Goal: Find specific page/section: Find specific page/section

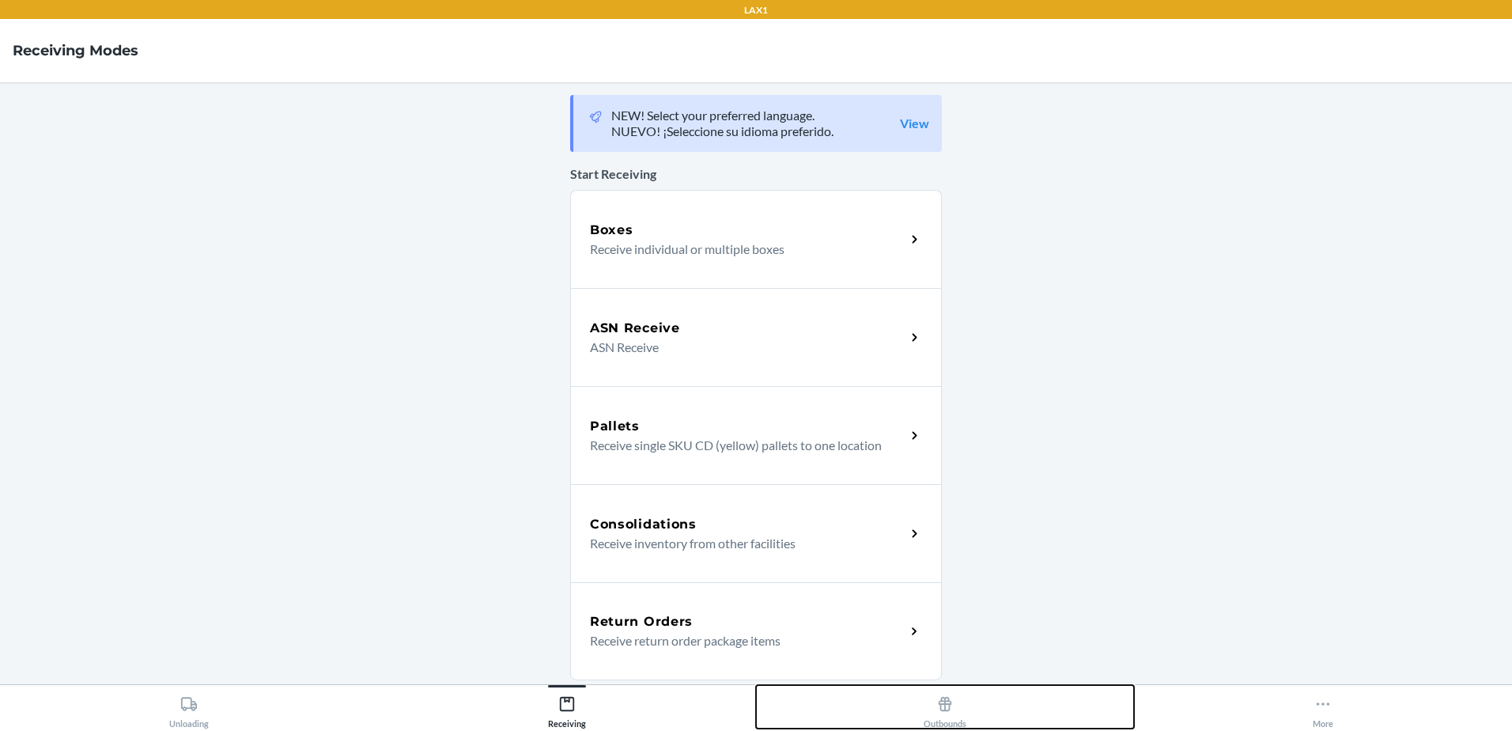
click at [961, 718] on div "Outbounds" at bounding box center [945, 709] width 43 height 40
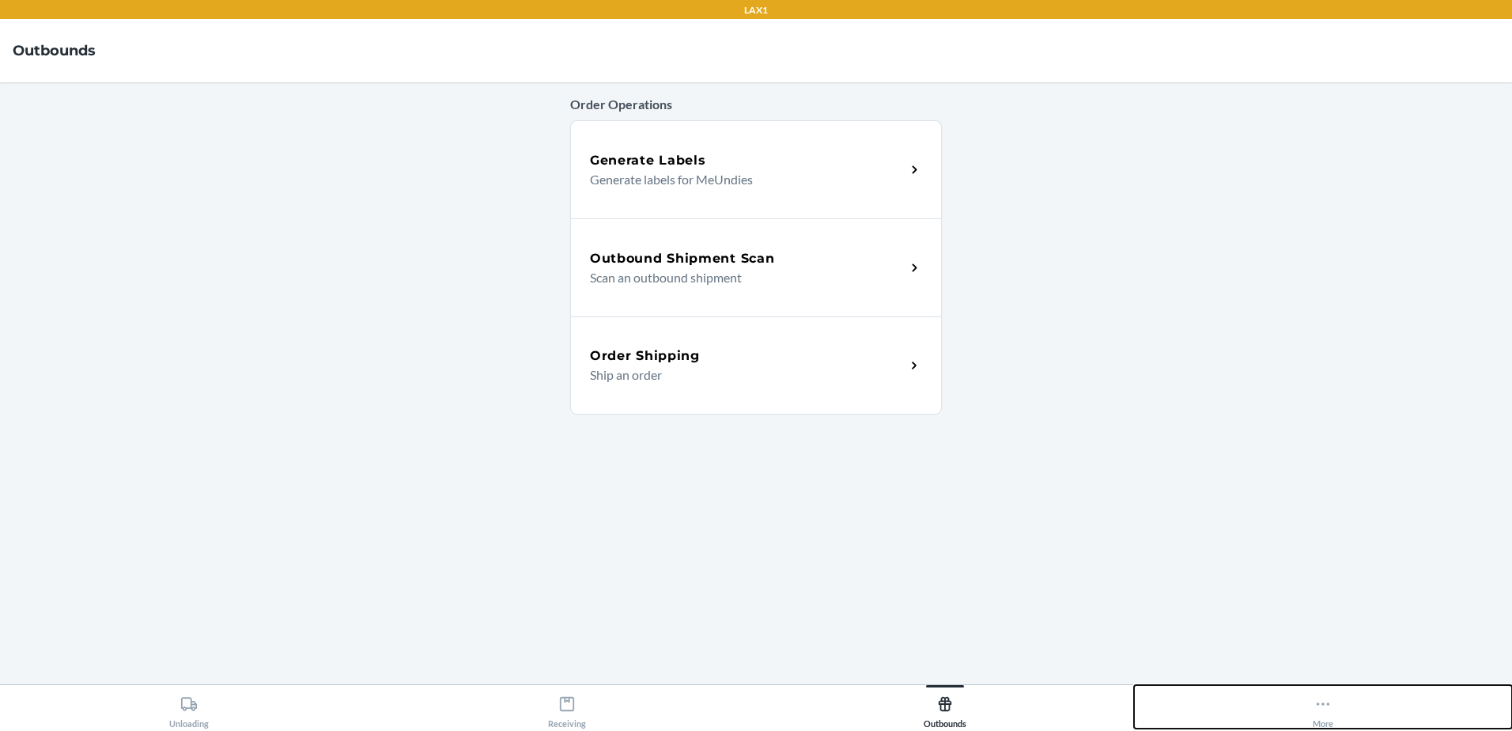
click at [1335, 719] on button "More" at bounding box center [1323, 706] width 378 height 43
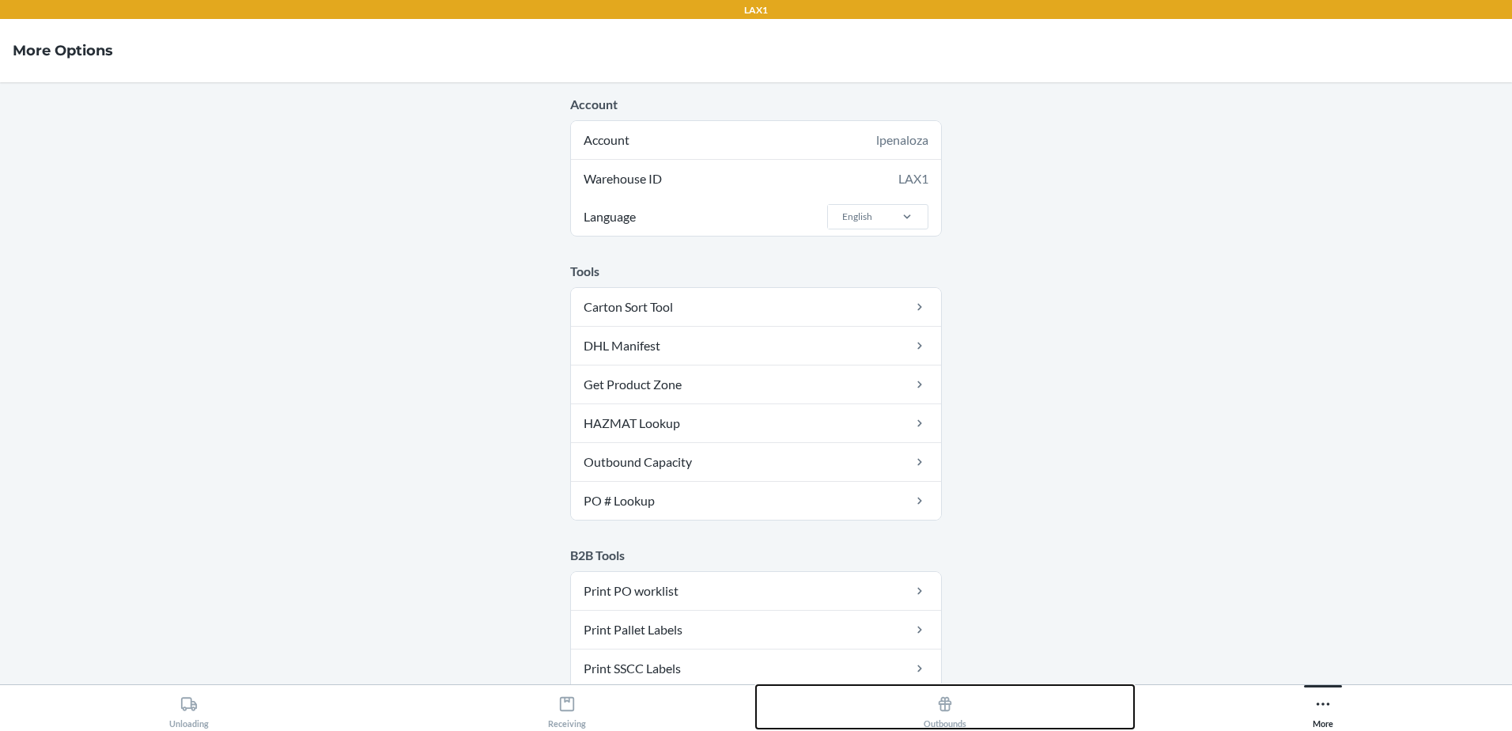
click at [1071, 707] on button "Outbounds" at bounding box center [945, 706] width 378 height 43
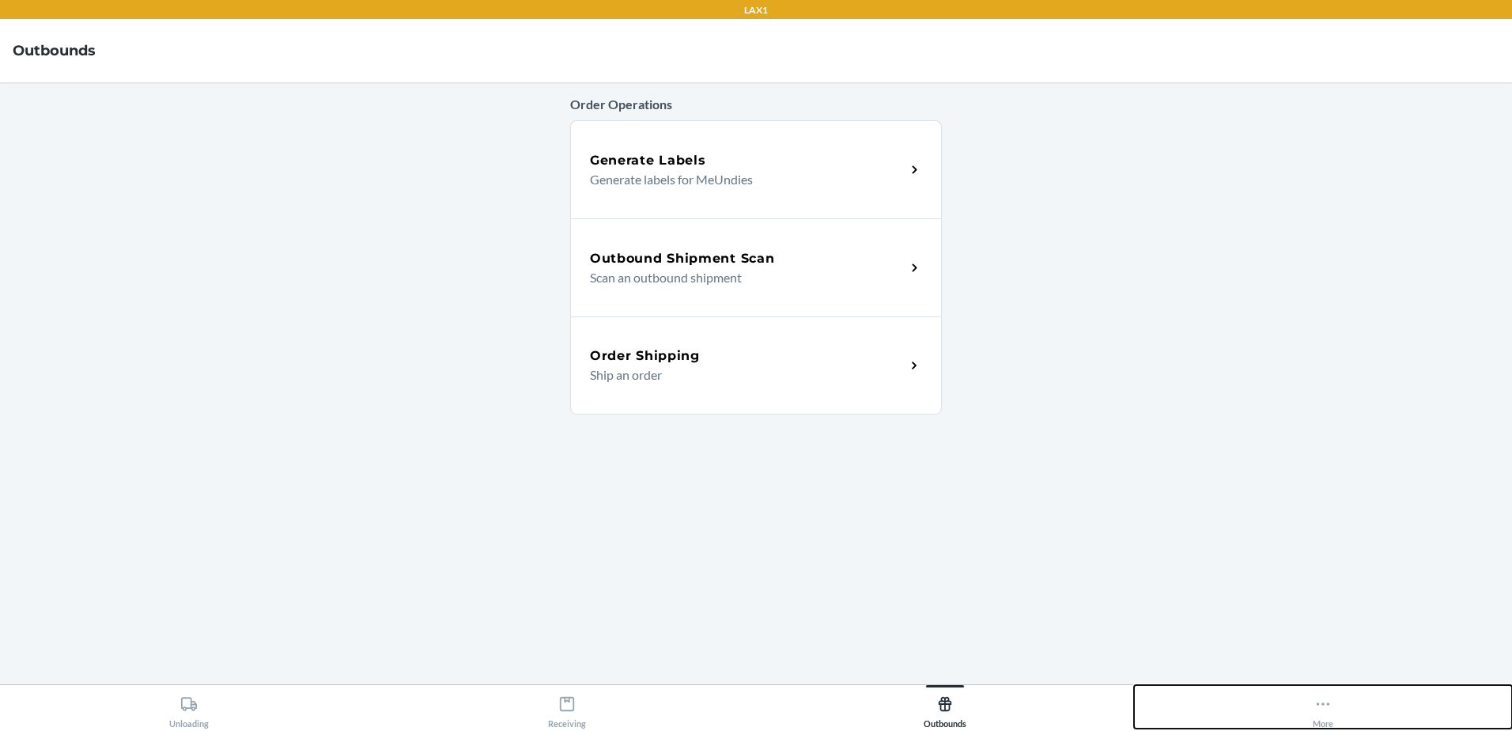
click at [1322, 712] on icon at bounding box center [1322, 703] width 17 height 17
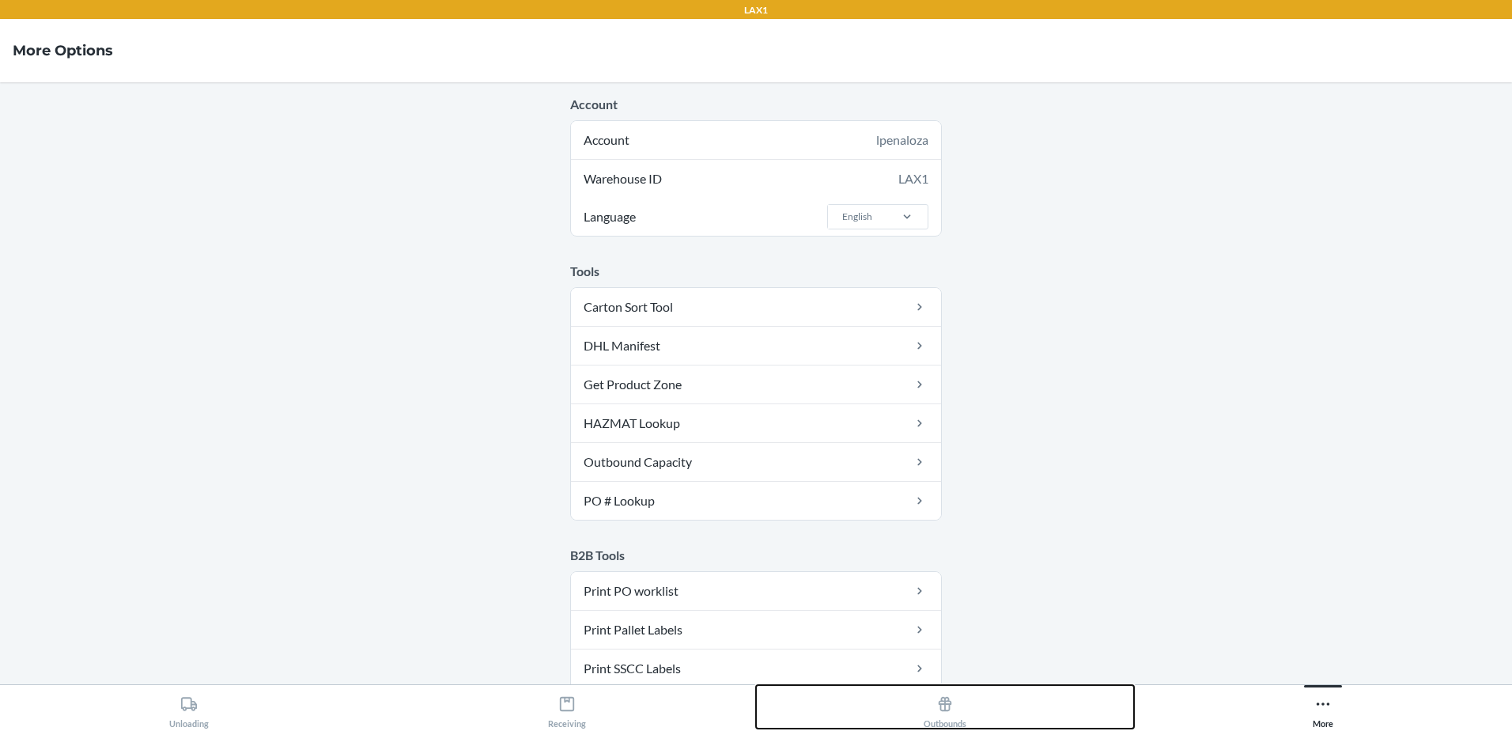
click at [992, 697] on button "Outbounds" at bounding box center [945, 706] width 378 height 43
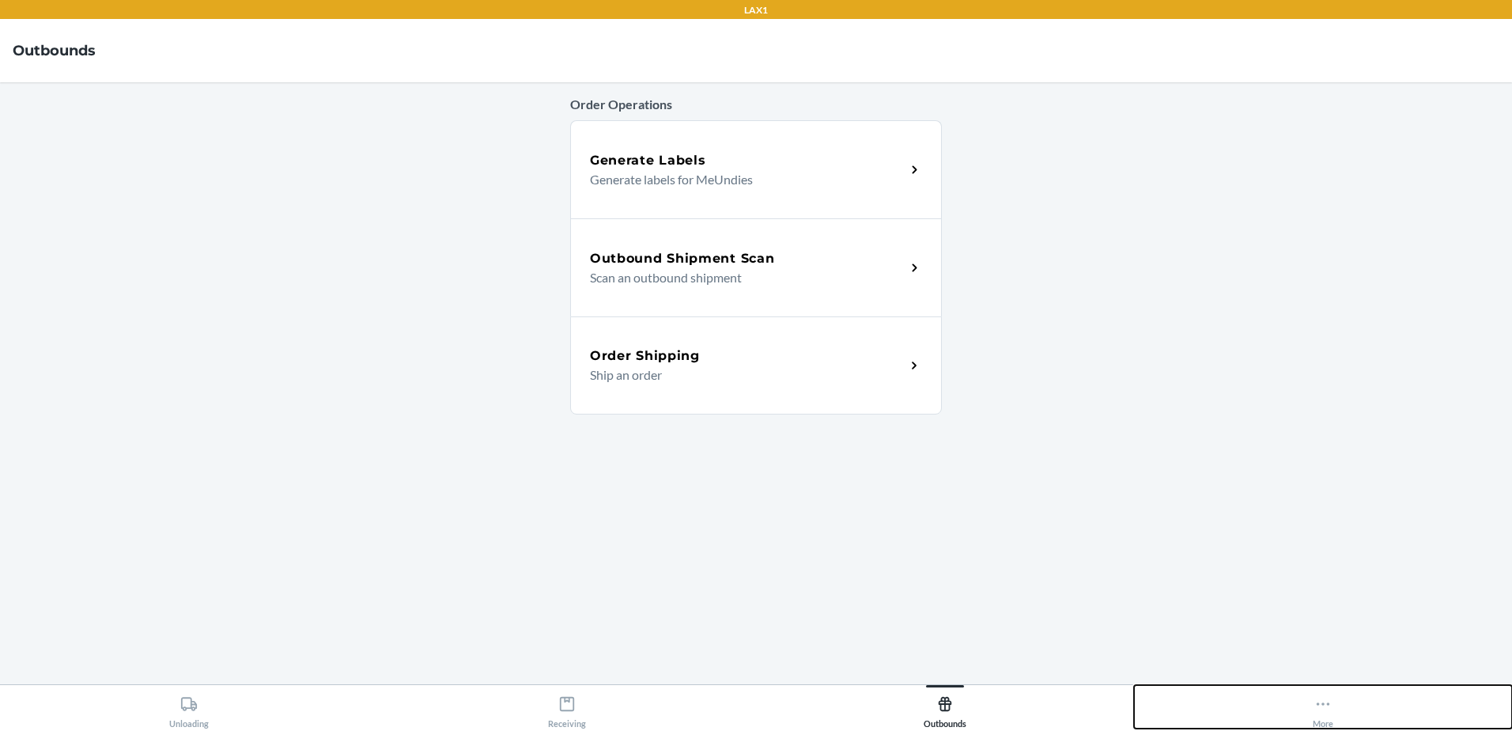
click at [1336, 720] on button "More" at bounding box center [1323, 706] width 378 height 43
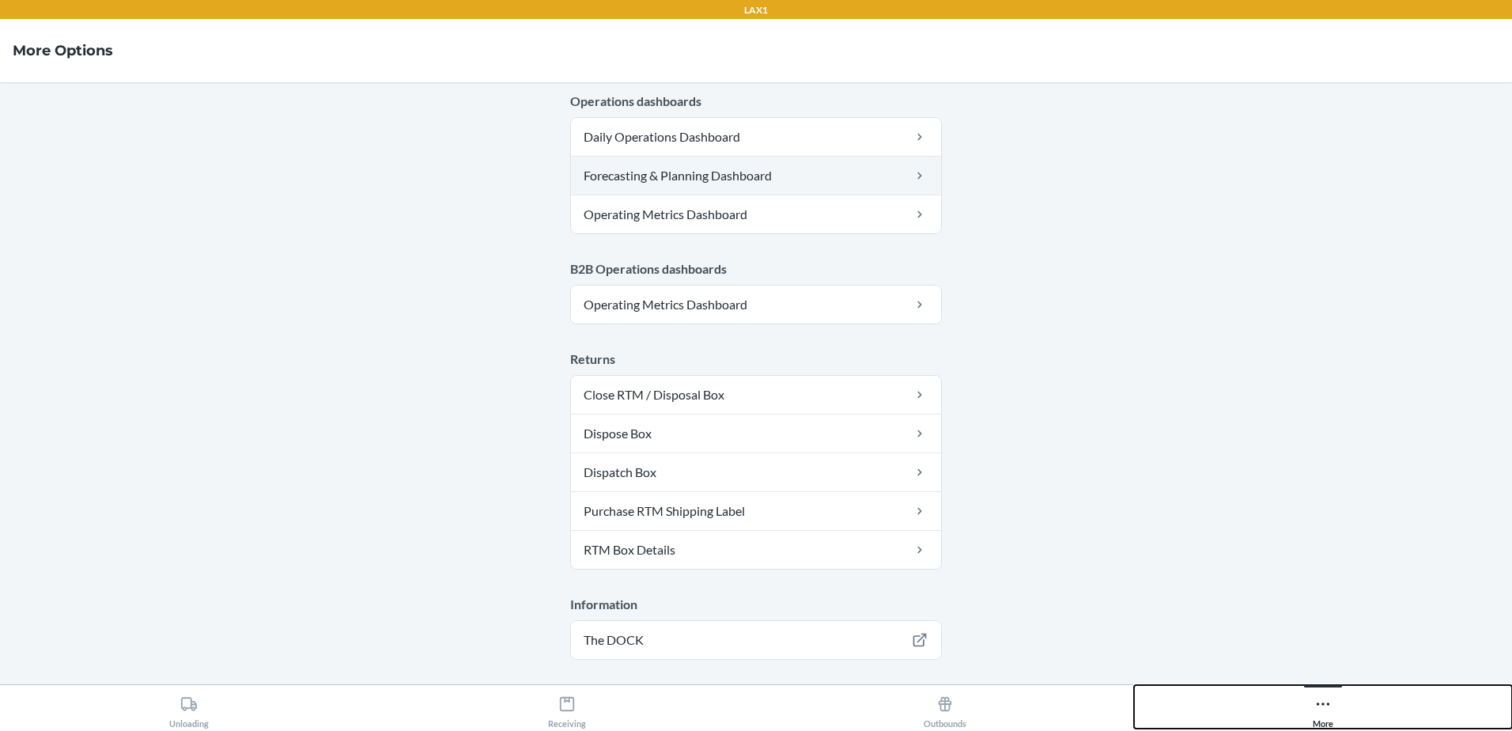
scroll to position [789, 0]
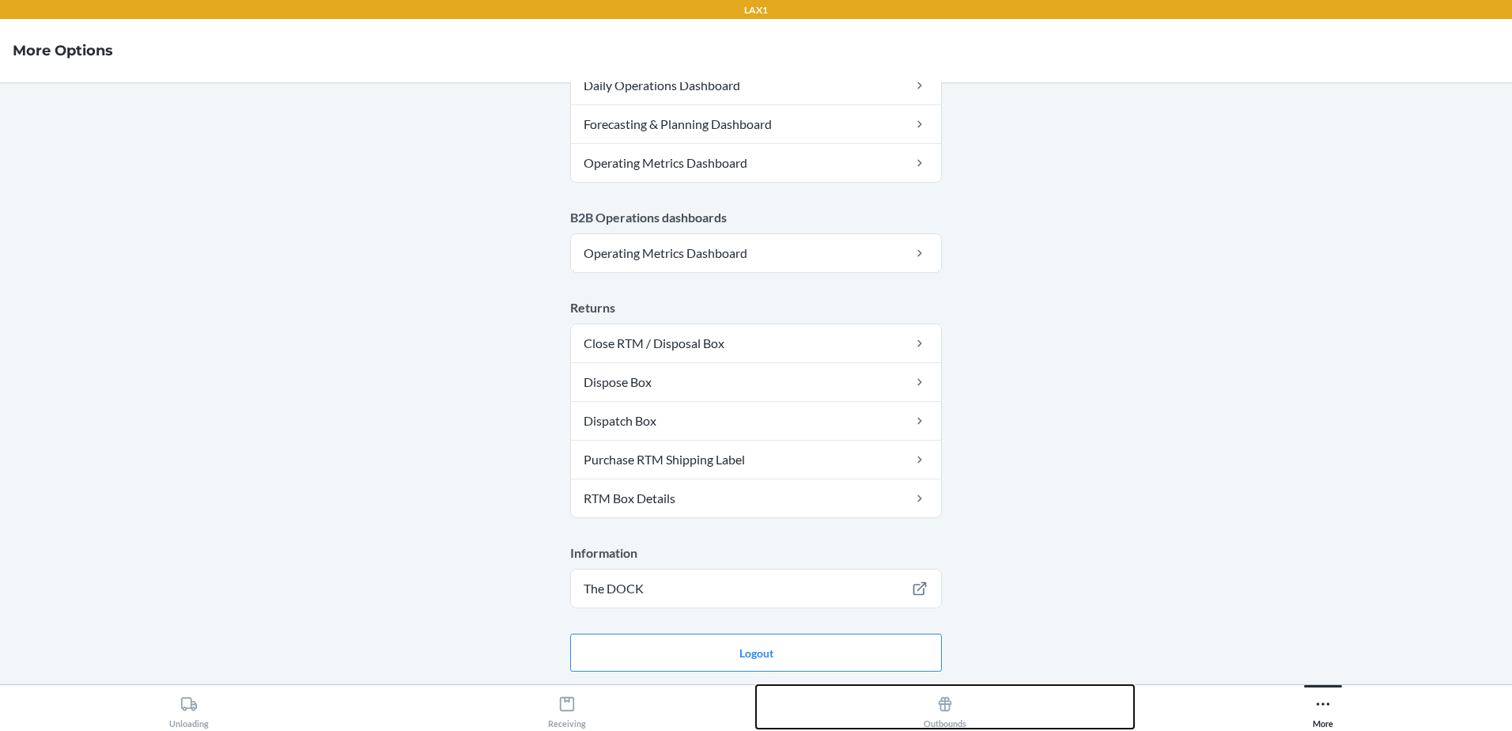
click at [957, 721] on div "Outbounds" at bounding box center [945, 709] width 43 height 40
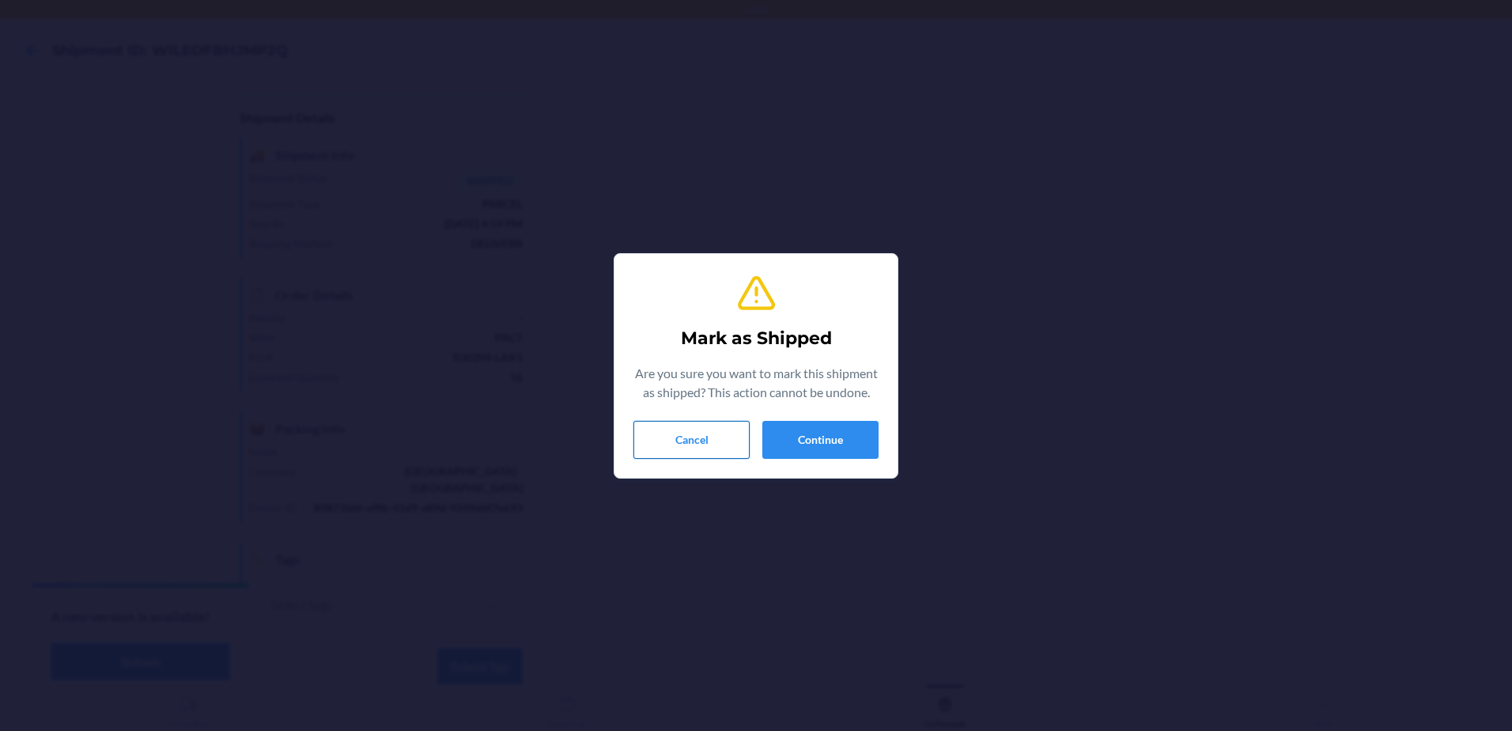
scroll to position [31, 0]
click at [722, 444] on button "Cancel" at bounding box center [691, 440] width 116 height 38
